Goal: Task Accomplishment & Management: Manage account settings

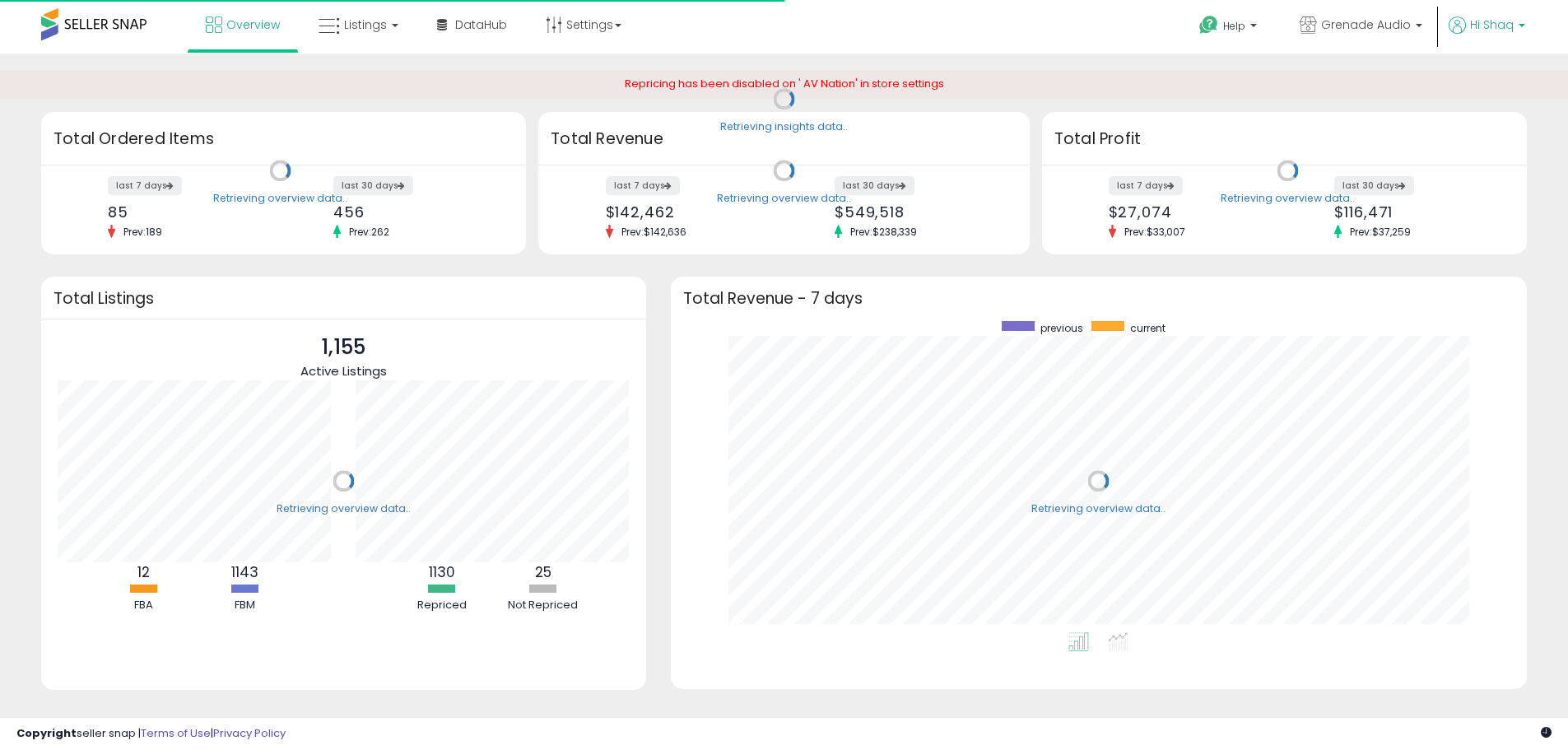
scroll to position [311, 824]
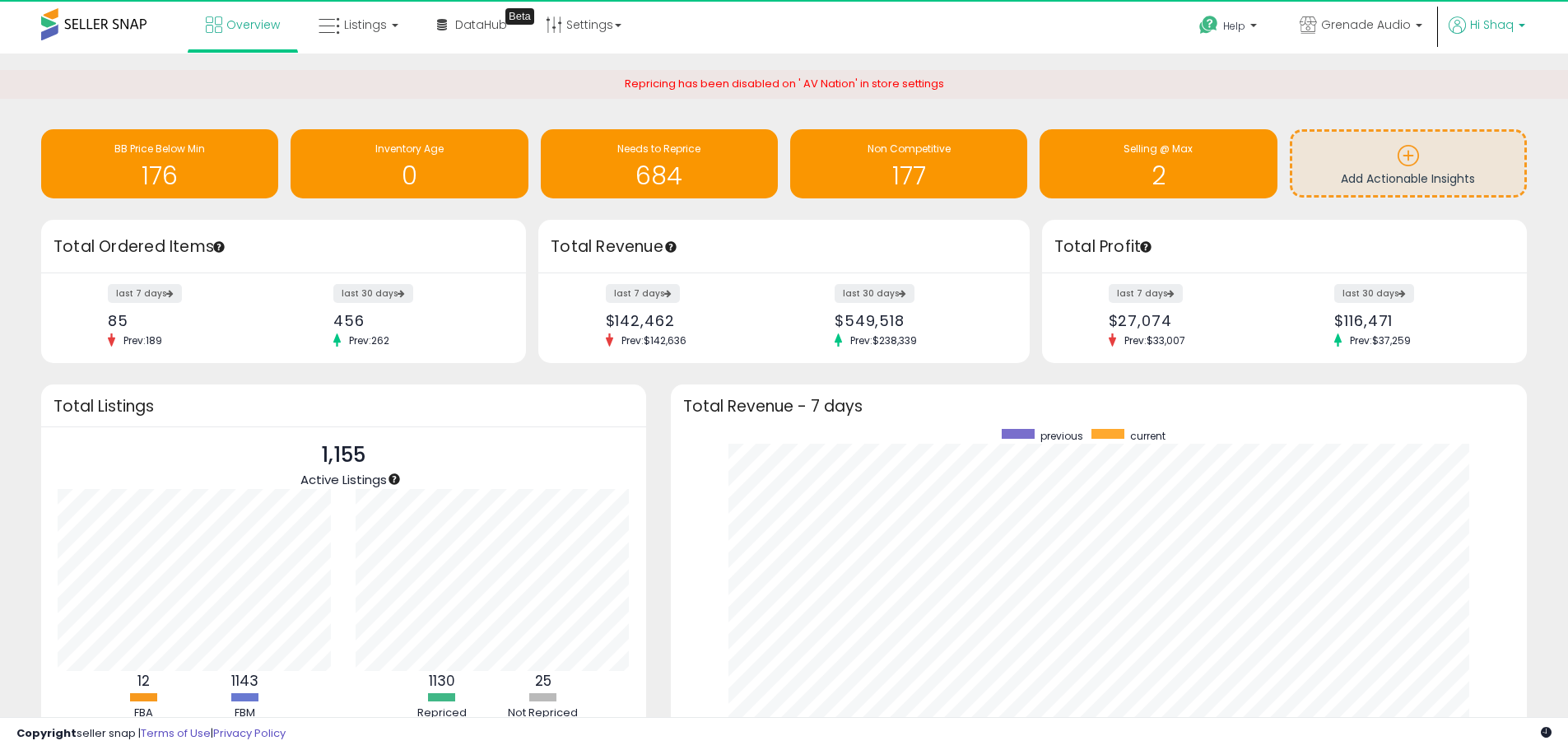
click at [1469, 27] on p "Hi Shaq" at bounding box center [1487, 27] width 77 height 21
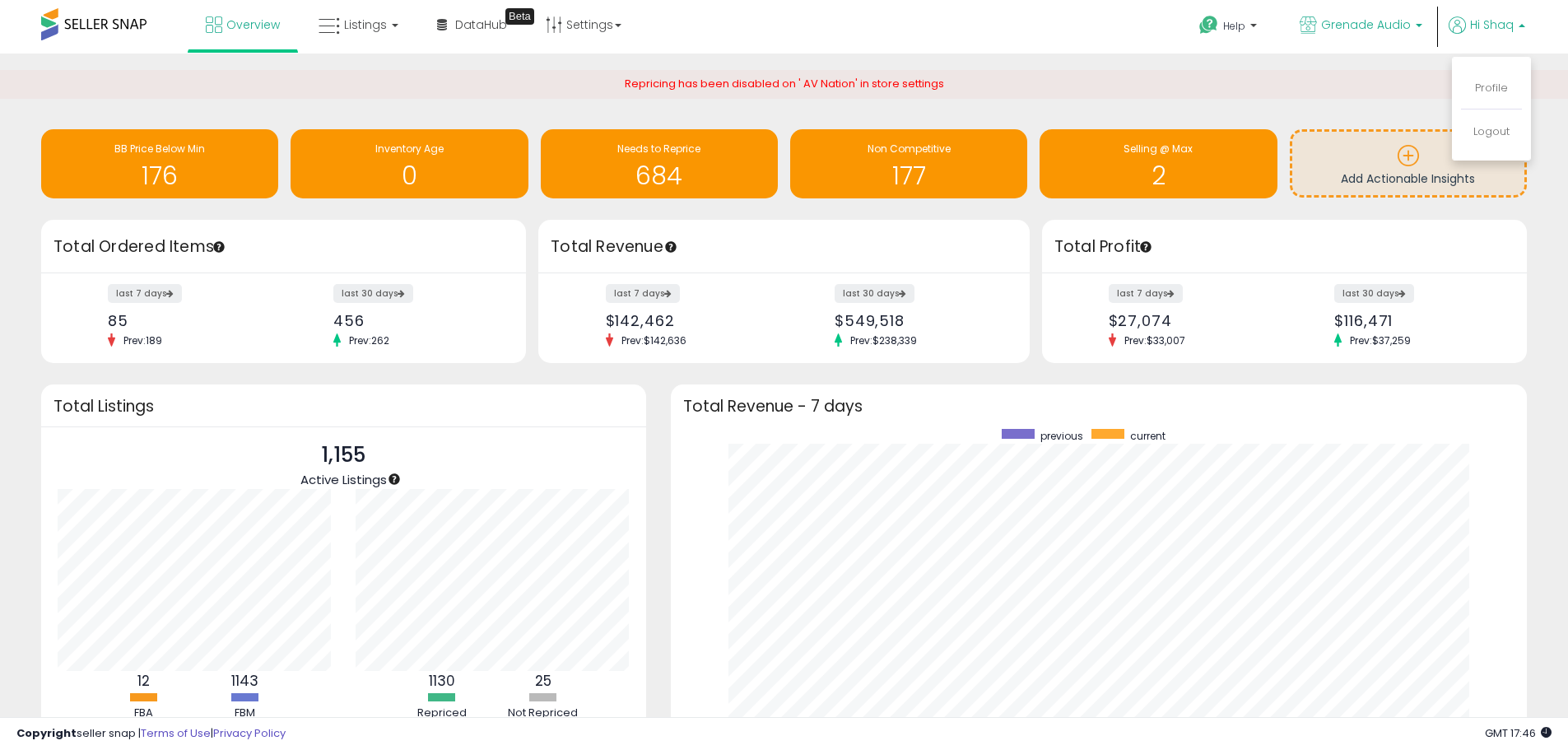
click at [1378, 28] on span "Grenade Audio" at bounding box center [1366, 25] width 90 height 17
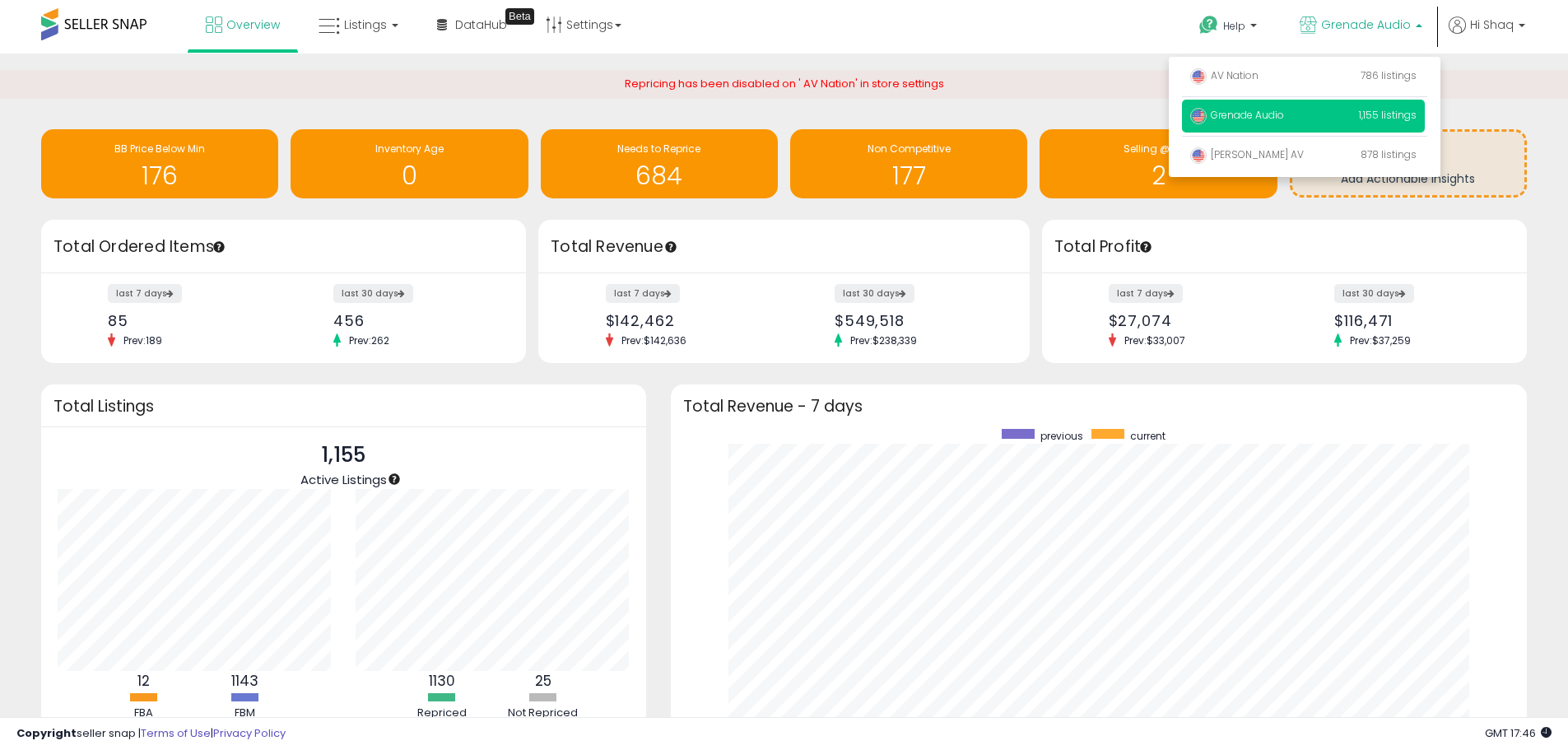
click at [1378, 28] on span "Grenade Audio" at bounding box center [1366, 25] width 90 height 17
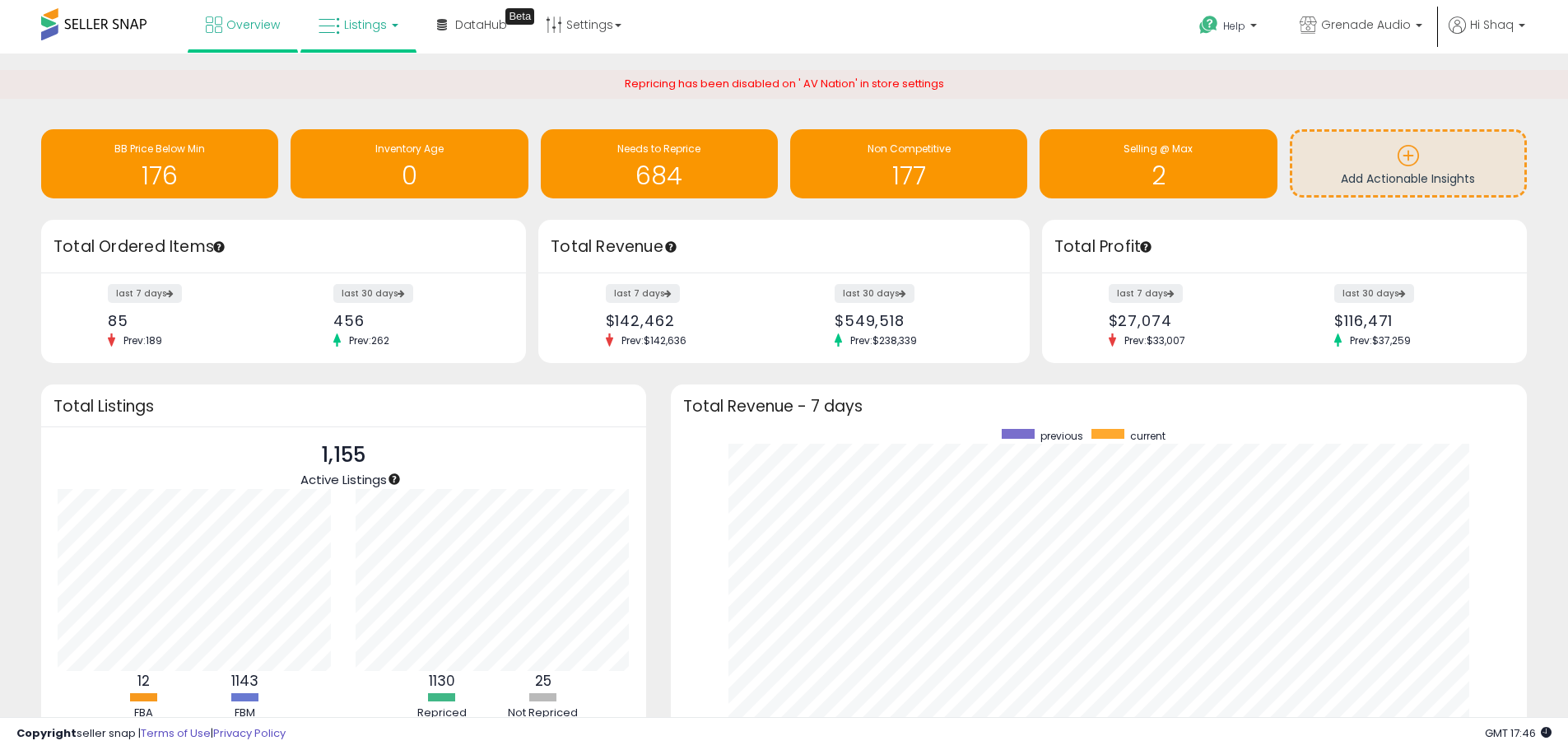
click at [370, 26] on span "Listings" at bounding box center [365, 25] width 43 height 17
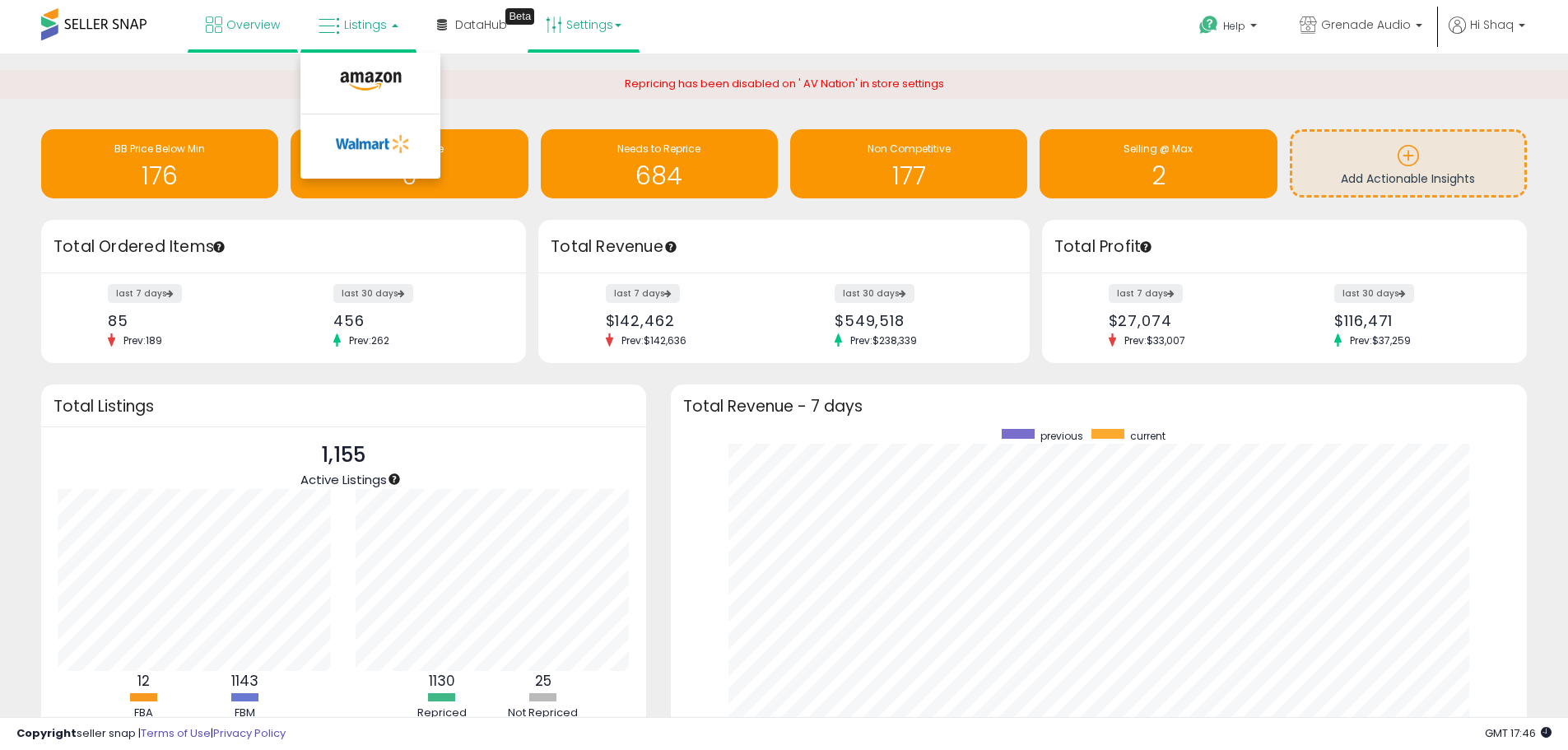
click at [533, 34] on link "Settings" at bounding box center [583, 24] width 100 height 50
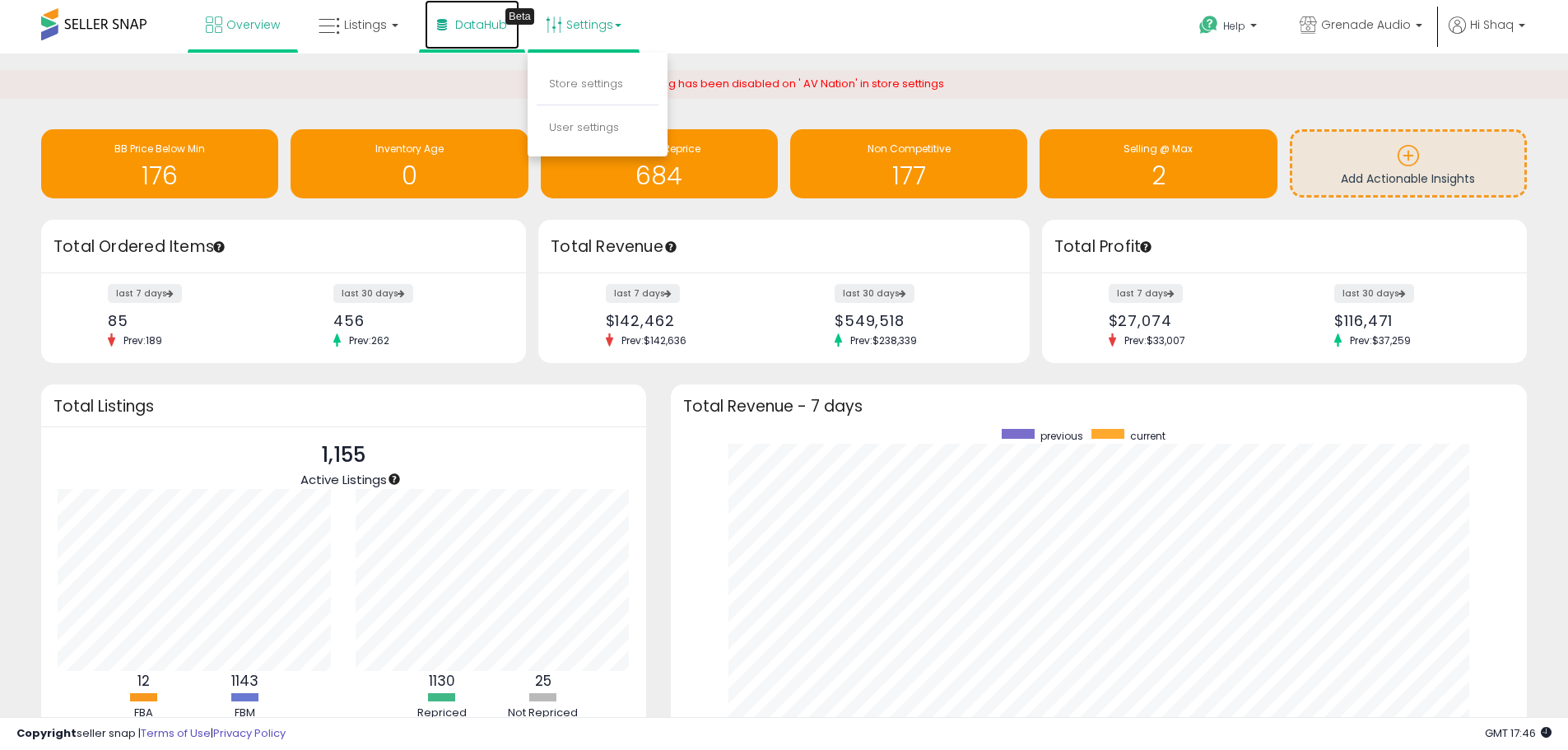
click at [477, 30] on span "DataHub" at bounding box center [481, 25] width 52 height 17
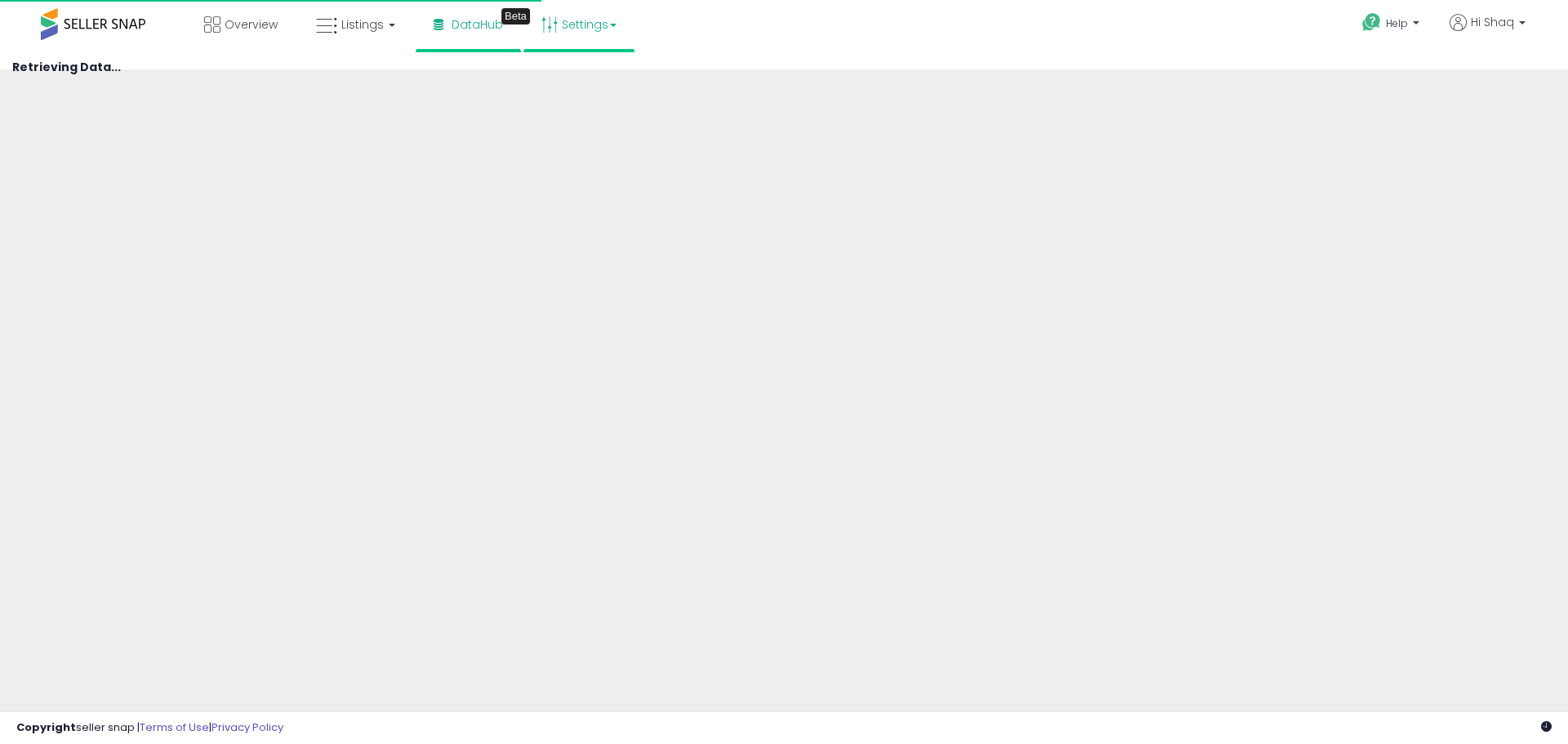
click at [573, 29] on link "Settings" at bounding box center [578, 24] width 99 height 49
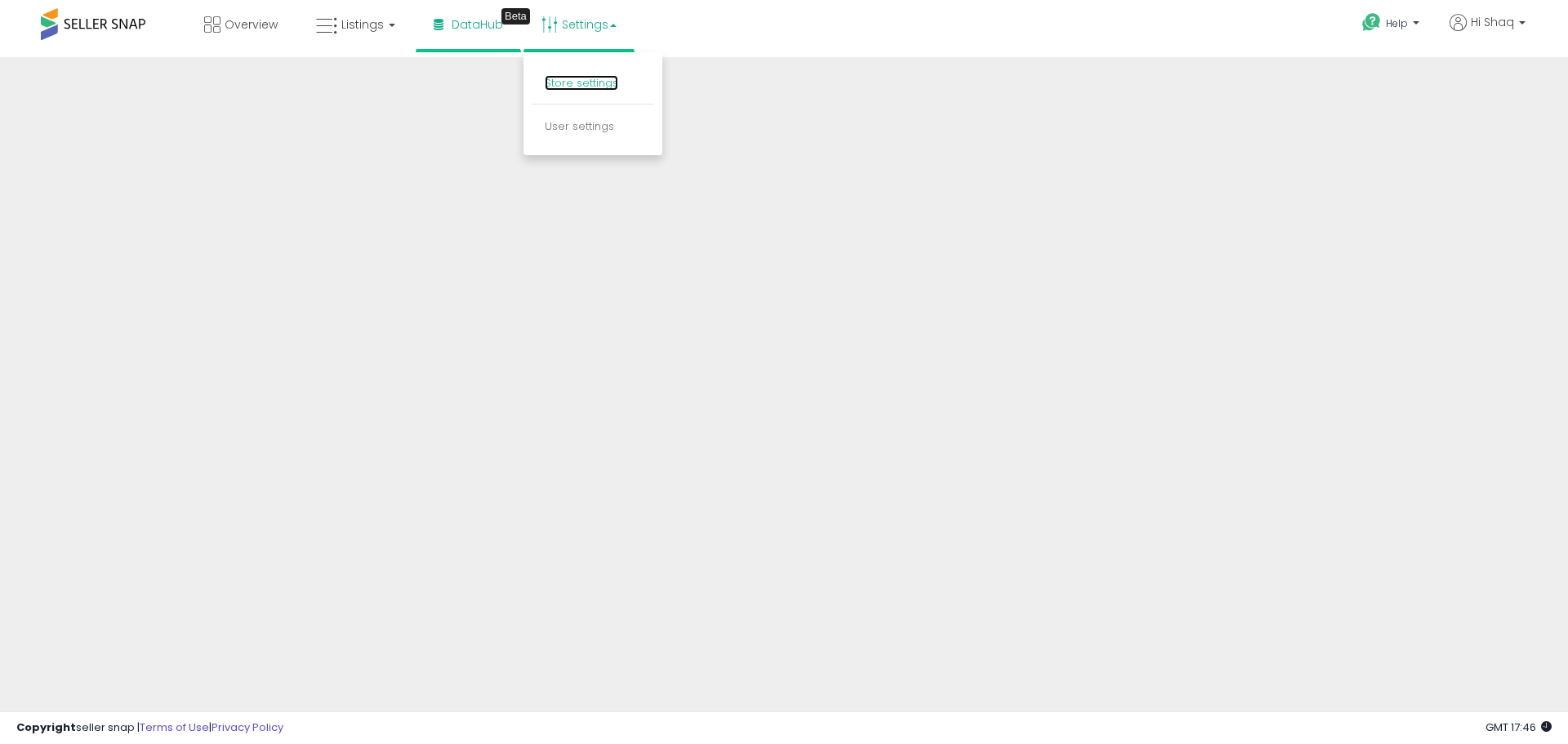
click at [592, 83] on link "Store settings" at bounding box center [581, 83] width 73 height 16
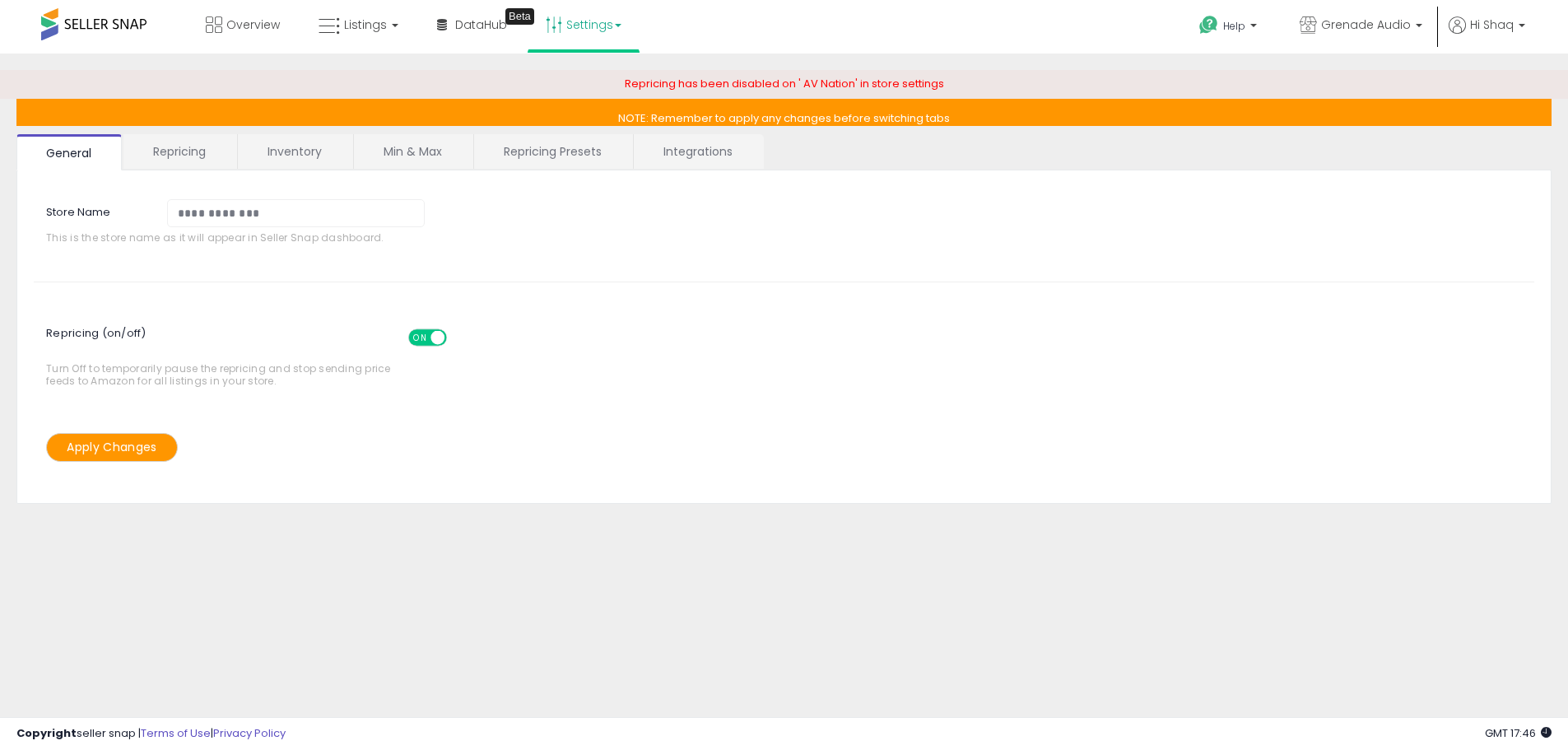
click at [717, 166] on link "Integrations" at bounding box center [698, 151] width 128 height 35
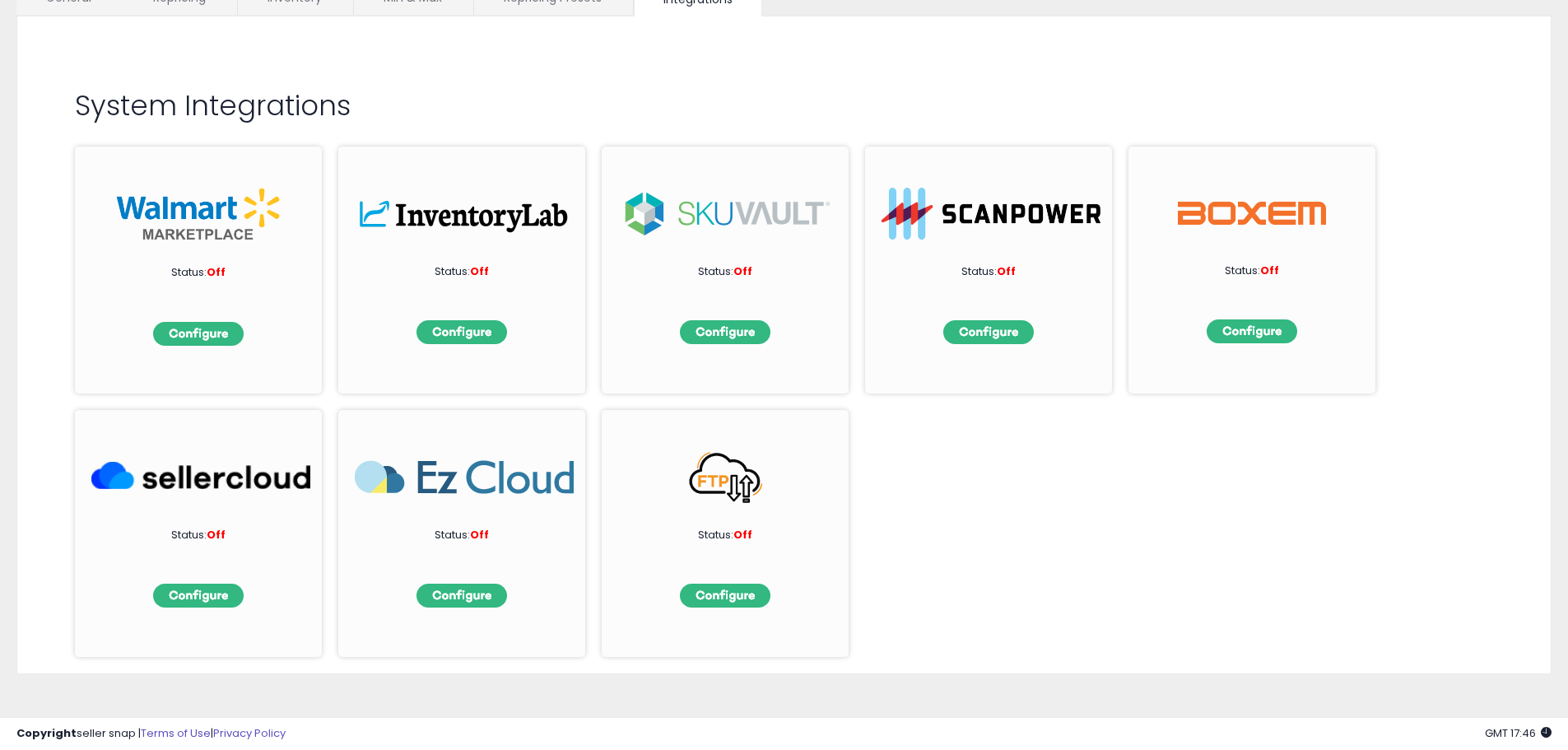
scroll to position [160, 0]
